Goal: Task Accomplishment & Management: Use online tool/utility

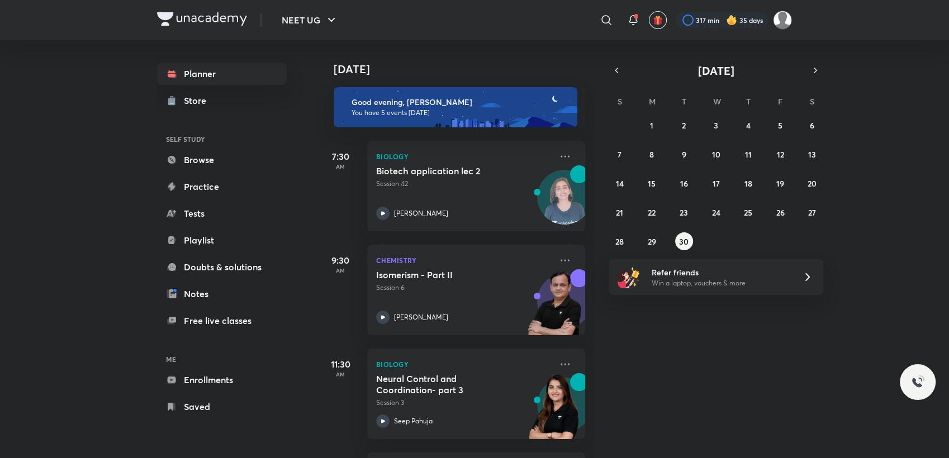
scroll to position [63, 7]
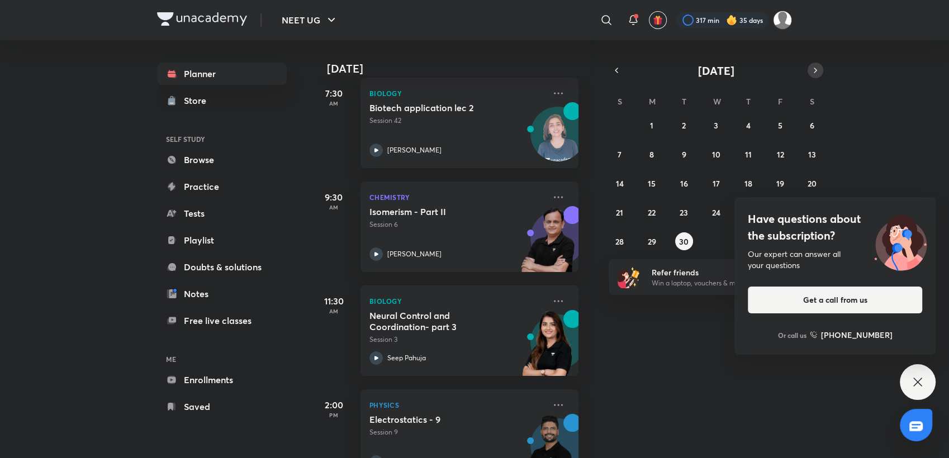
click at [815, 75] on button "button" at bounding box center [816, 71] width 16 height 16
click at [918, 395] on div "Have questions about the subscription? Our expert can answer all your questions…" at bounding box center [918, 382] width 36 height 36
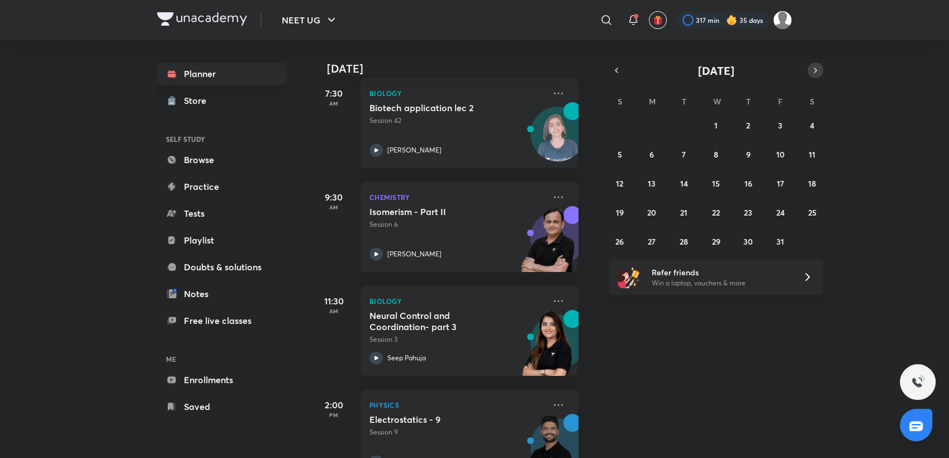
click at [813, 73] on icon "button" at bounding box center [815, 70] width 9 height 10
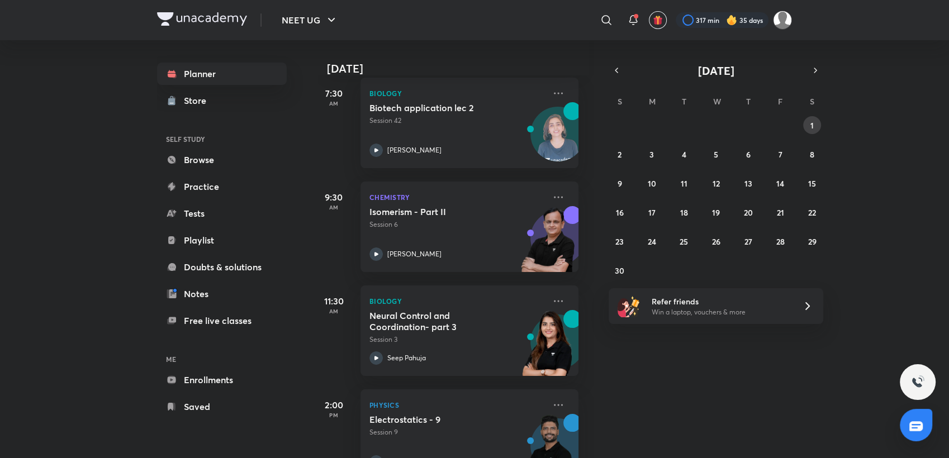
click at [809, 118] on button "1" at bounding box center [812, 125] width 18 height 18
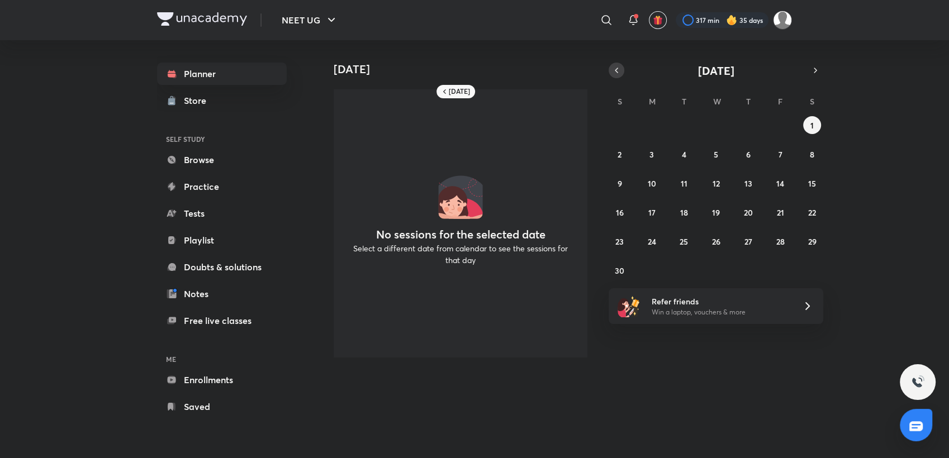
click at [615, 77] on button "button" at bounding box center [617, 71] width 16 height 16
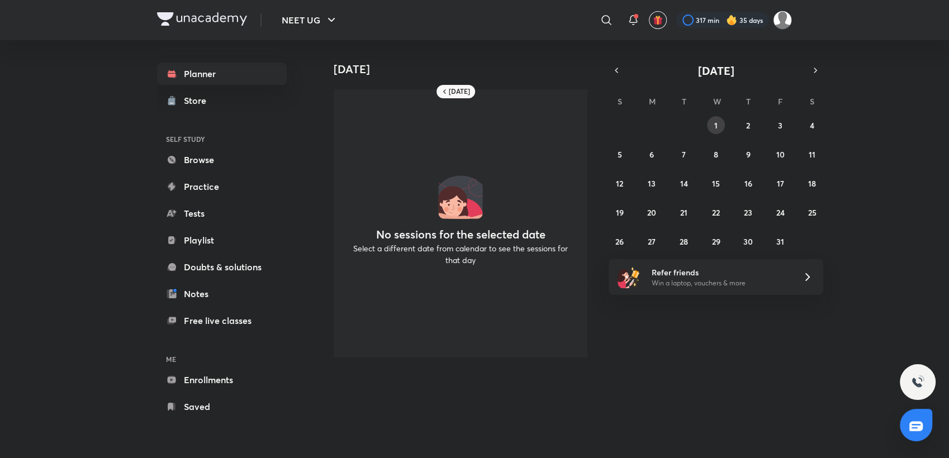
click at [709, 127] on button "1" at bounding box center [716, 125] width 18 height 18
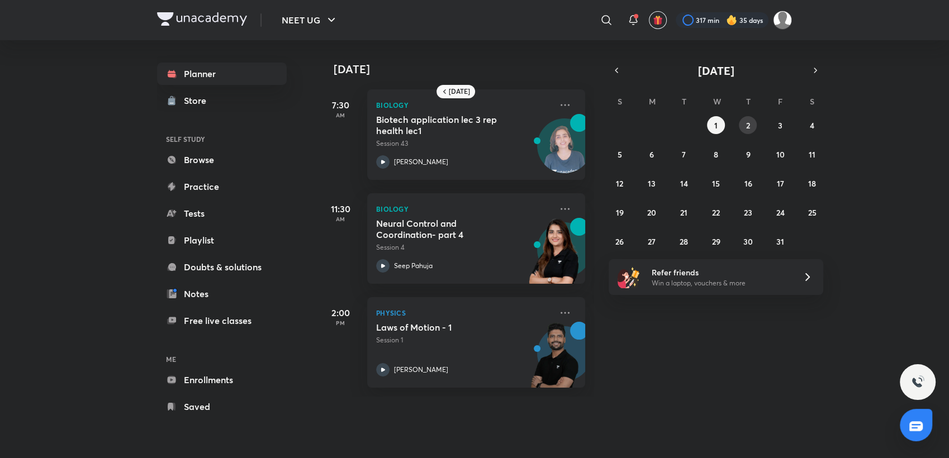
click at [745, 120] on button "2" at bounding box center [748, 125] width 18 height 18
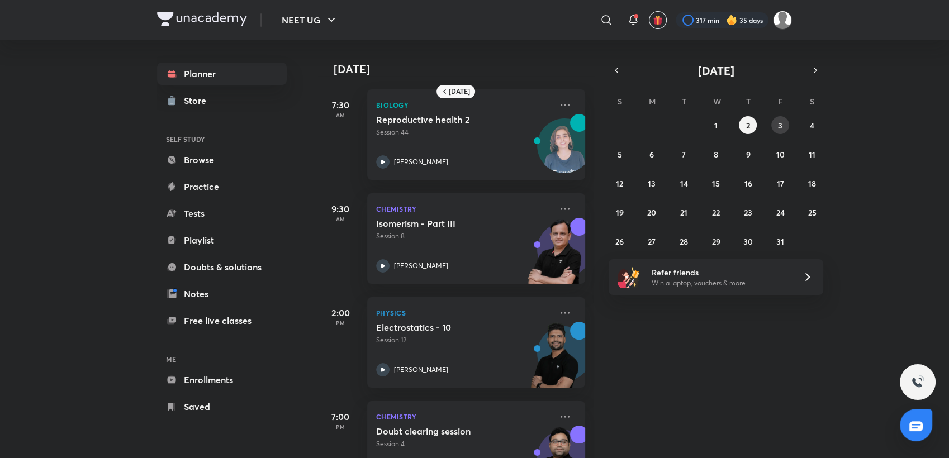
click at [771, 118] on div "28 29 30 1 2 3 4 5 6 7 8 9 10 11 12 13 14 15 16 17 18 19 20 21 22 23 24 25 26 2…" at bounding box center [716, 183] width 215 height 134
click at [780, 120] on abbr "3" at bounding box center [780, 125] width 4 height 11
